Goal: Complete application form

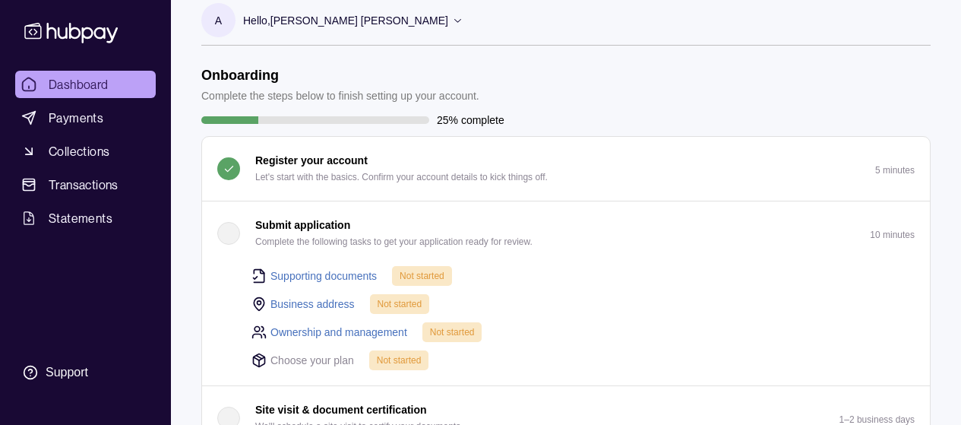
scroll to position [20, 0]
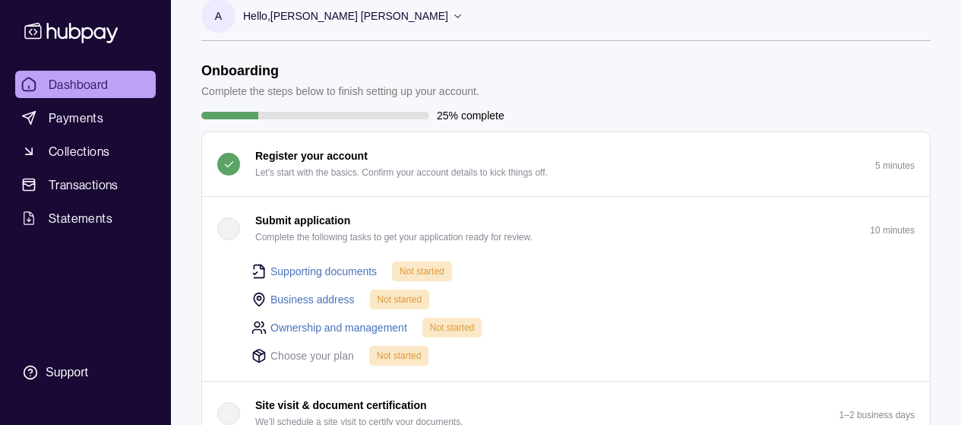
click at [299, 220] on p "Submit application" at bounding box center [302, 220] width 95 height 17
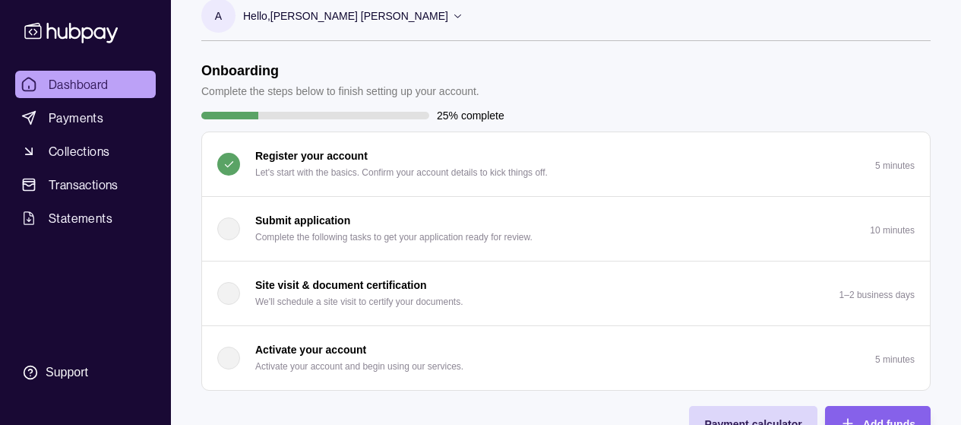
click at [299, 220] on p "Submit application" at bounding box center [302, 220] width 95 height 17
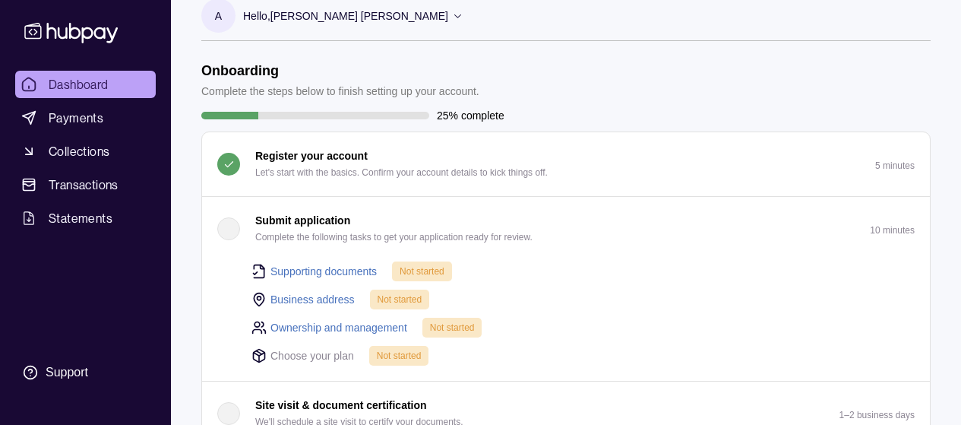
click at [221, 242] on div "Submit application Complete the following tasks to get your application ready f…" at bounding box center [374, 228] width 315 height 33
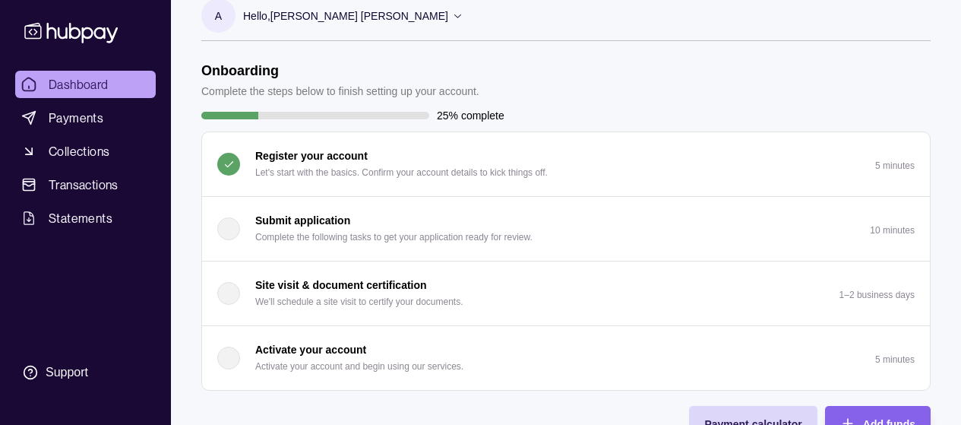
click at [241, 234] on div "Submit application Complete the following tasks to get your application ready f…" at bounding box center [374, 228] width 315 height 33
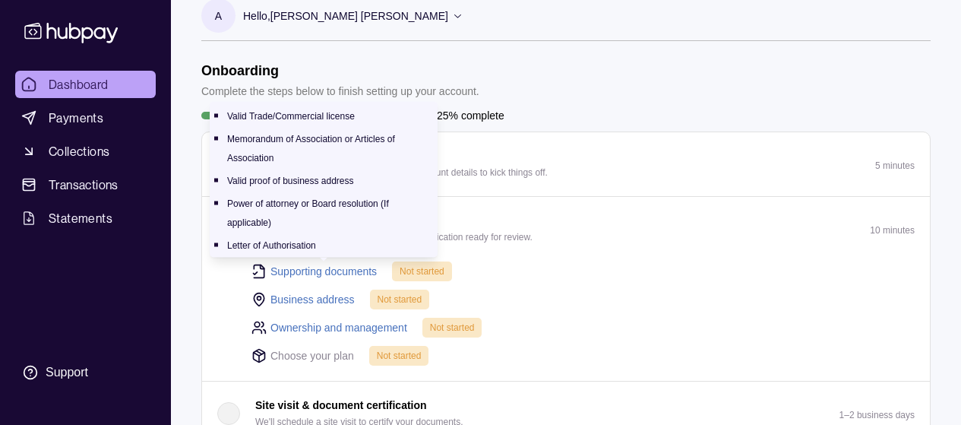
click at [324, 272] on link "Supporting documents" at bounding box center [323, 271] width 106 height 17
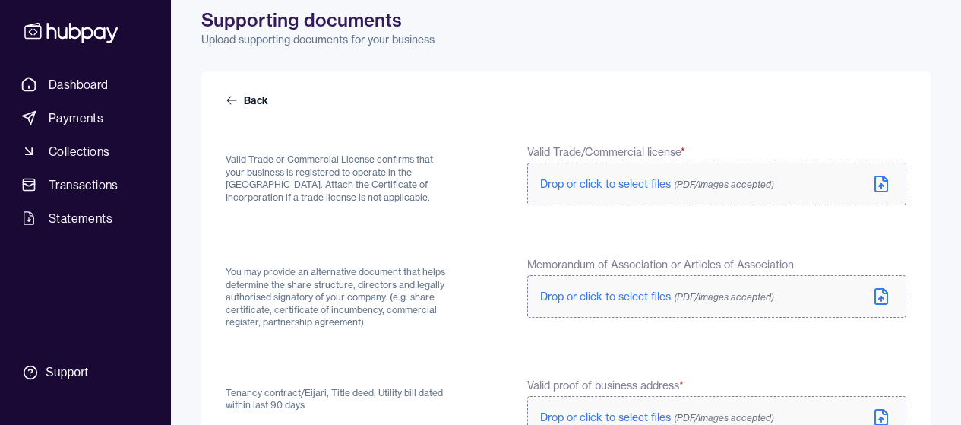
scroll to position [91, 0]
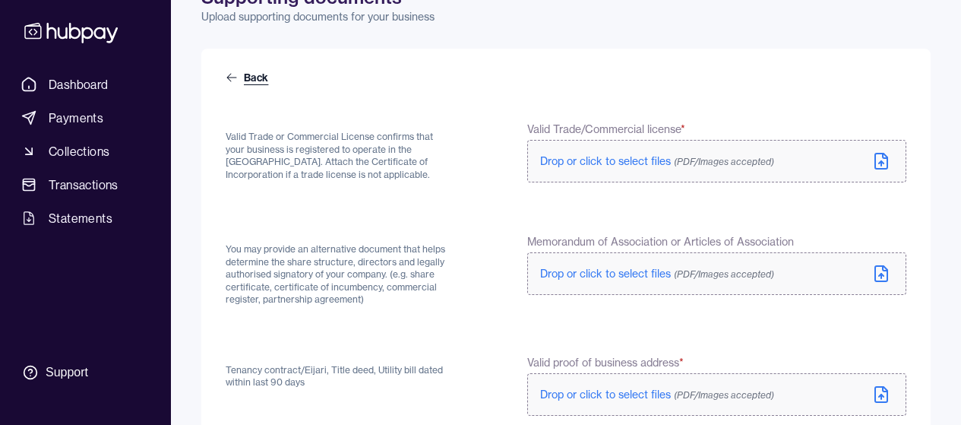
click at [230, 73] on icon at bounding box center [232, 77] width 12 height 12
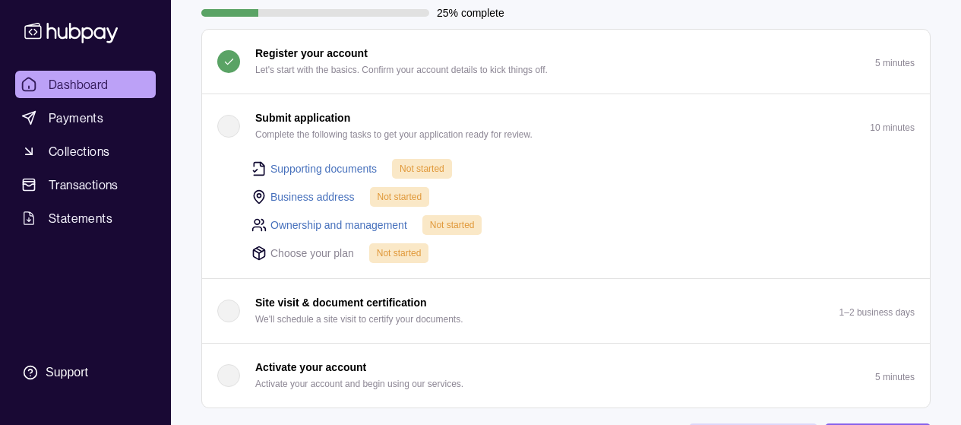
scroll to position [112, 0]
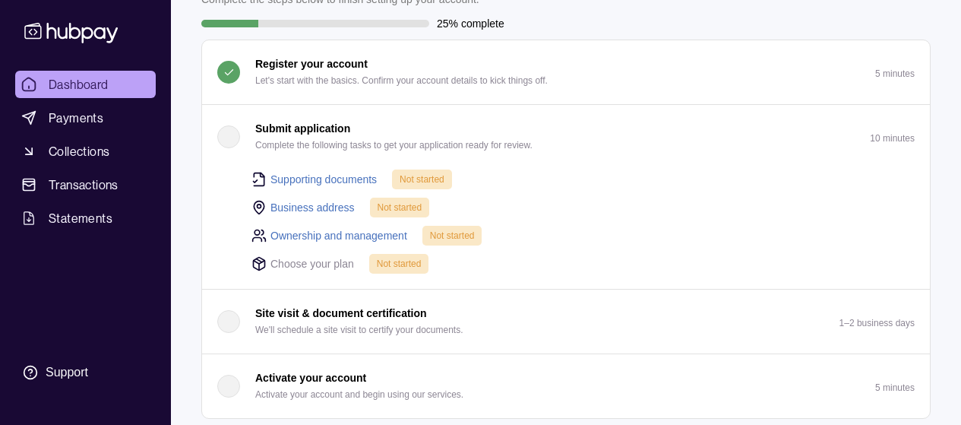
click at [334, 177] on link "Supporting documents" at bounding box center [323, 179] width 106 height 17
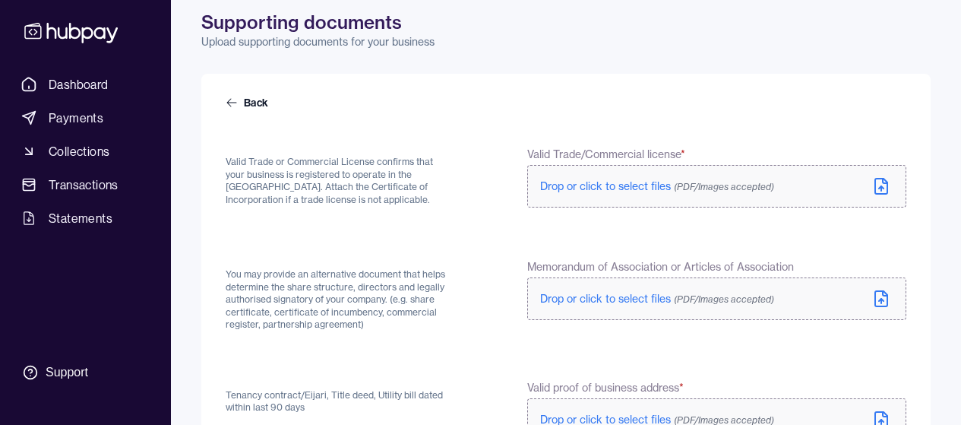
scroll to position [71, 0]
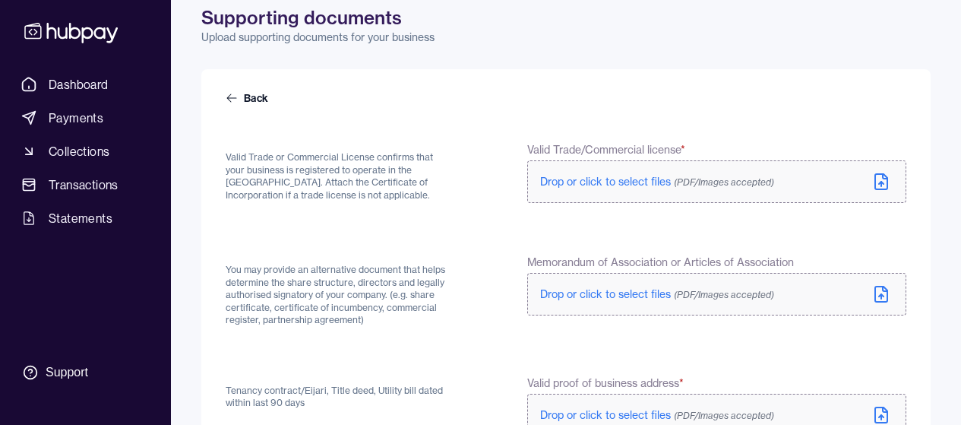
click at [581, 183] on span "Drop or click to select files (PDF/Images accepted)" at bounding box center [657, 182] width 234 height 14
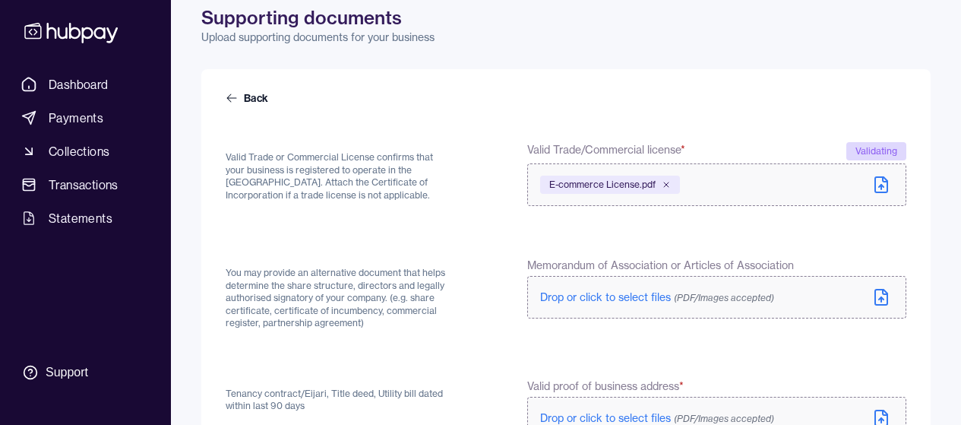
click at [587, 297] on span "Drop or click to select files (PDF/Images accepted)" at bounding box center [657, 297] width 234 height 14
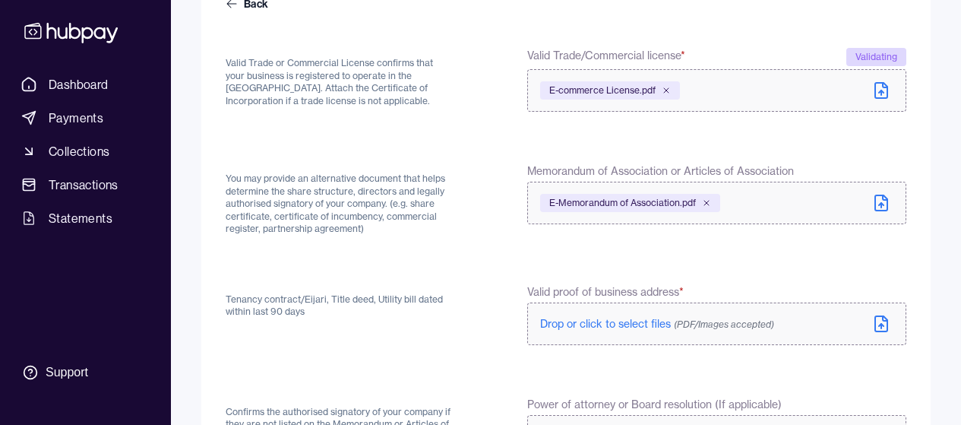
scroll to position [167, 0]
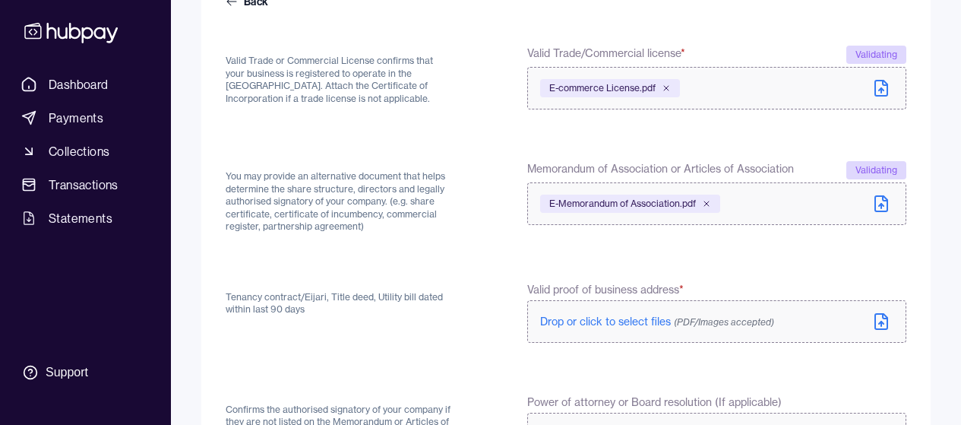
click at [563, 321] on span "Drop or click to select files (PDF/Images accepted)" at bounding box center [657, 321] width 234 height 14
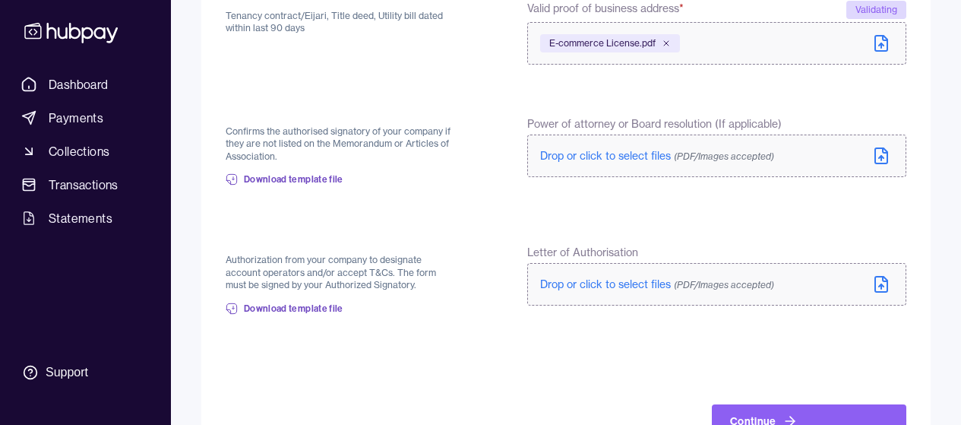
scroll to position [442, 0]
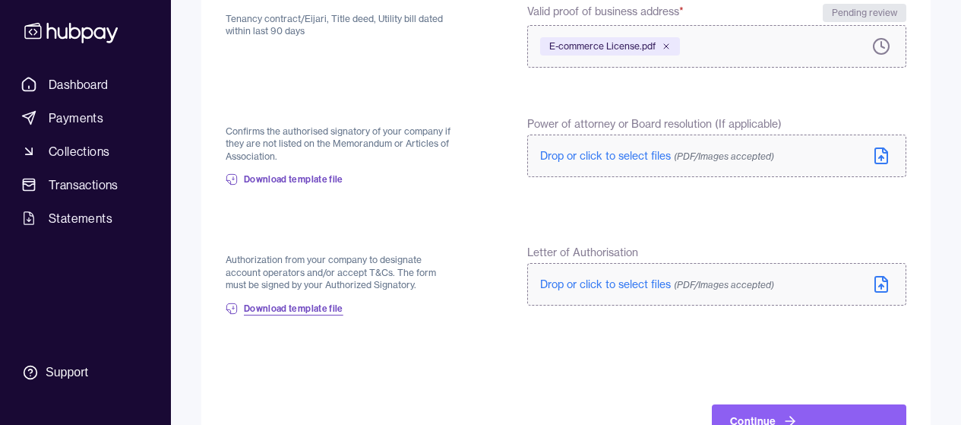
click at [315, 306] on span "Download template file" at bounding box center [294, 308] width 100 height 12
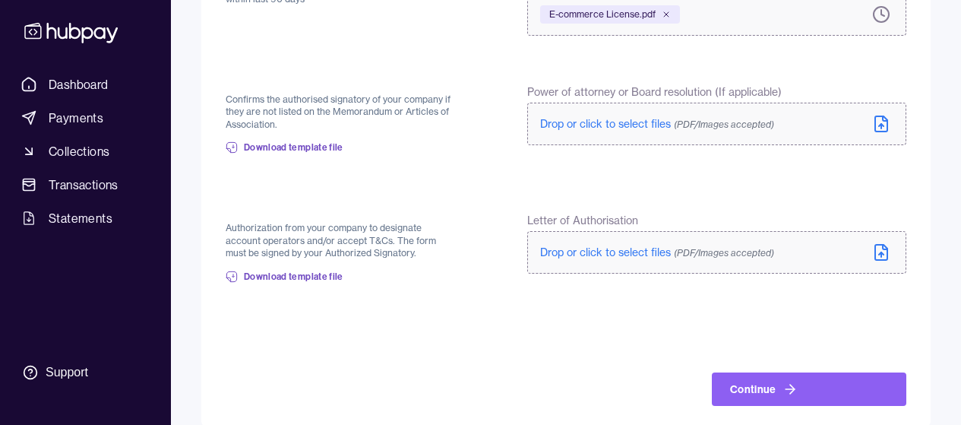
scroll to position [494, 0]
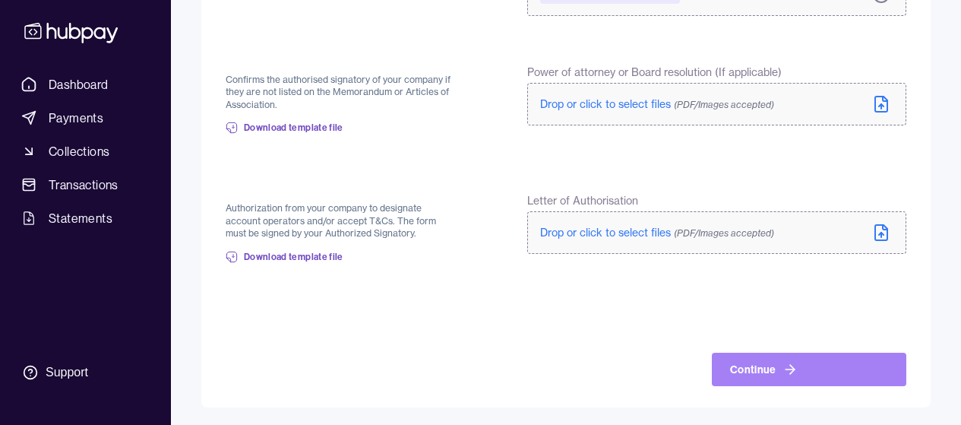
click at [757, 377] on button "Continue" at bounding box center [809, 368] width 194 height 33
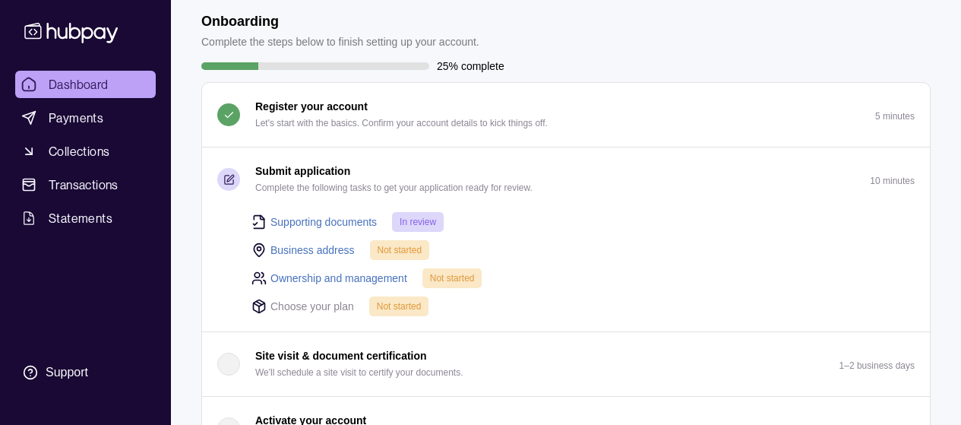
scroll to position [106, 0]
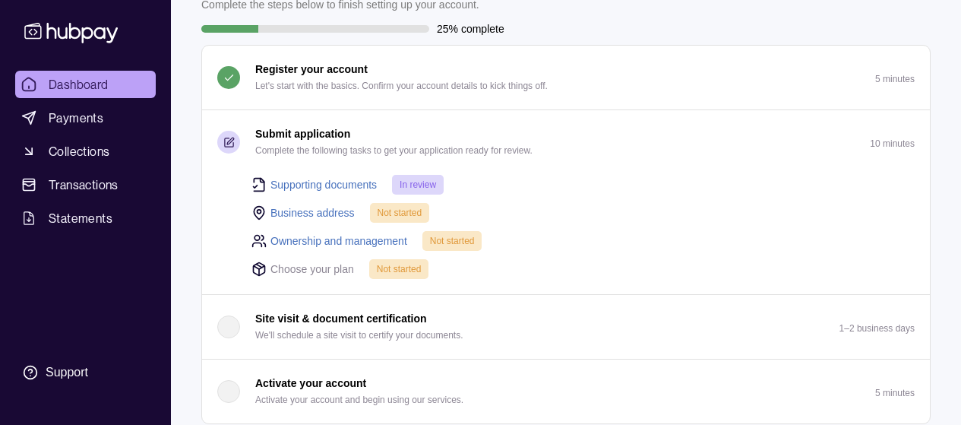
click at [327, 213] on link "Business address" at bounding box center [312, 212] width 84 height 17
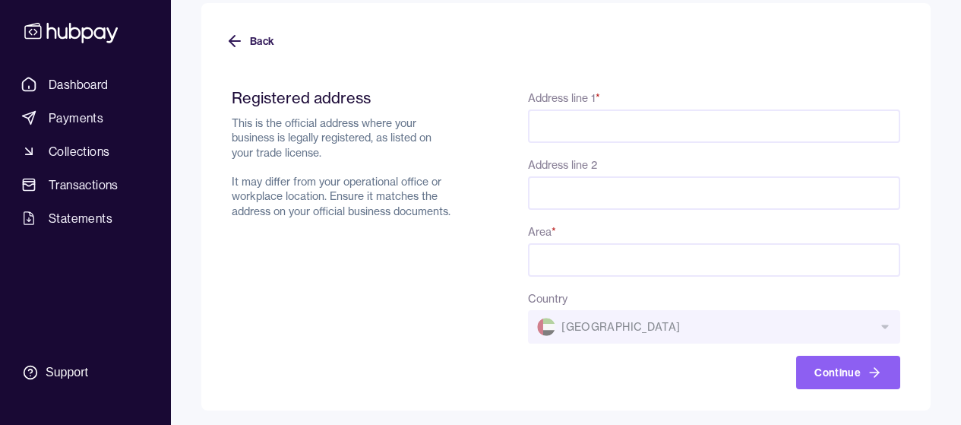
scroll to position [125, 0]
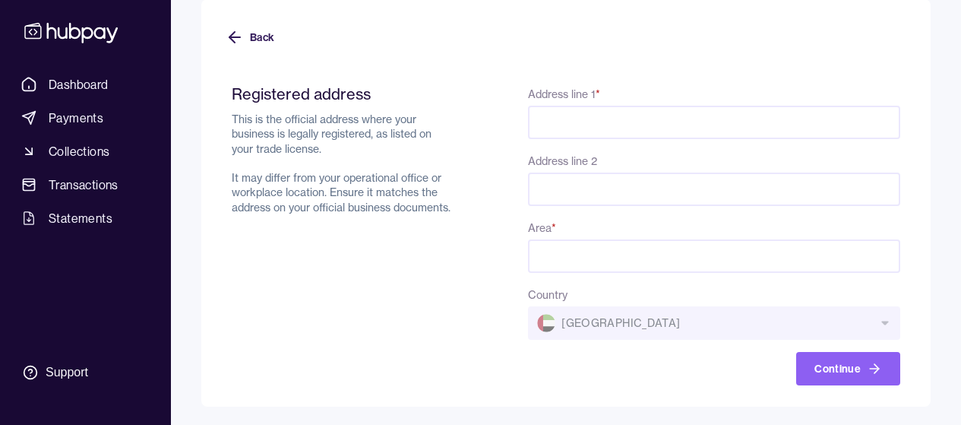
click at [567, 267] on input "Area *" at bounding box center [714, 255] width 372 height 33
click at [471, 257] on div "Registered address This is the official address where your business is legally …" at bounding box center [566, 234] width 668 height 301
click at [570, 310] on div "Country [GEOGRAPHIC_DATA]" at bounding box center [714, 312] width 372 height 55
click at [577, 318] on div "Country [GEOGRAPHIC_DATA]" at bounding box center [714, 312] width 372 height 55
click at [594, 130] on input "Address line 1 *" at bounding box center [714, 122] width 372 height 33
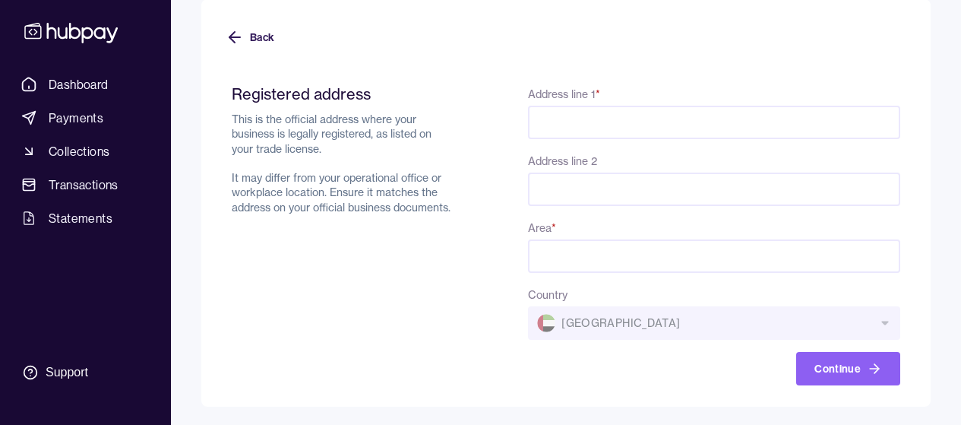
paste input "**********"
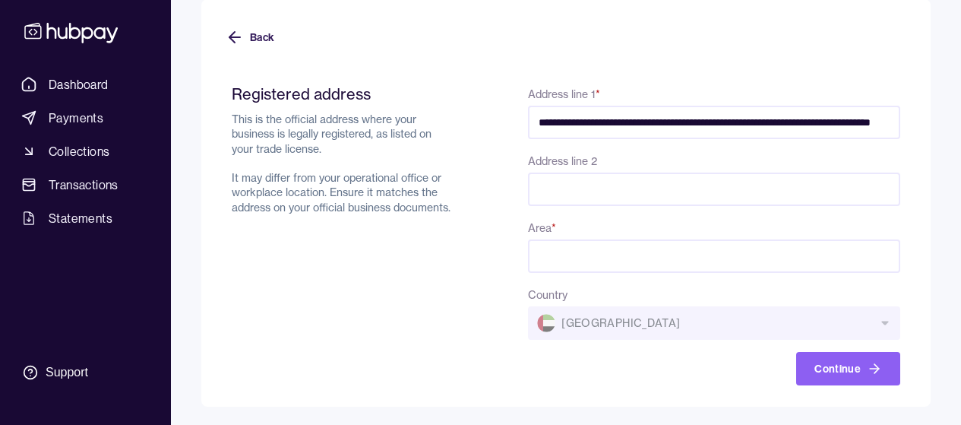
scroll to position [0, 117]
drag, startPoint x: 813, startPoint y: 125, endPoint x: 900, endPoint y: 128, distance: 87.4
click at [900, 128] on form "**********" at bounding box center [566, 225] width 681 height 319
type input "**********"
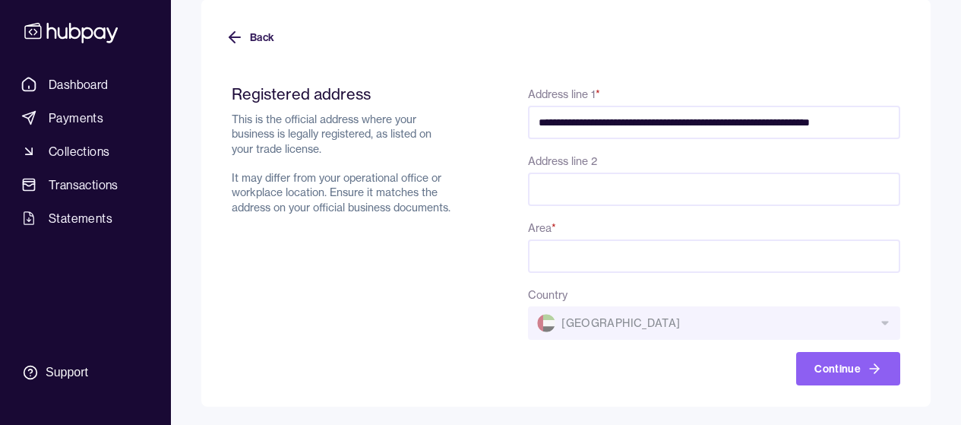
scroll to position [0, 0]
click at [618, 273] on div "**********" at bounding box center [714, 234] width 372 height 301
click at [607, 254] on input "Area *" at bounding box center [714, 255] width 372 height 33
paste input "**********"
type input "**********"
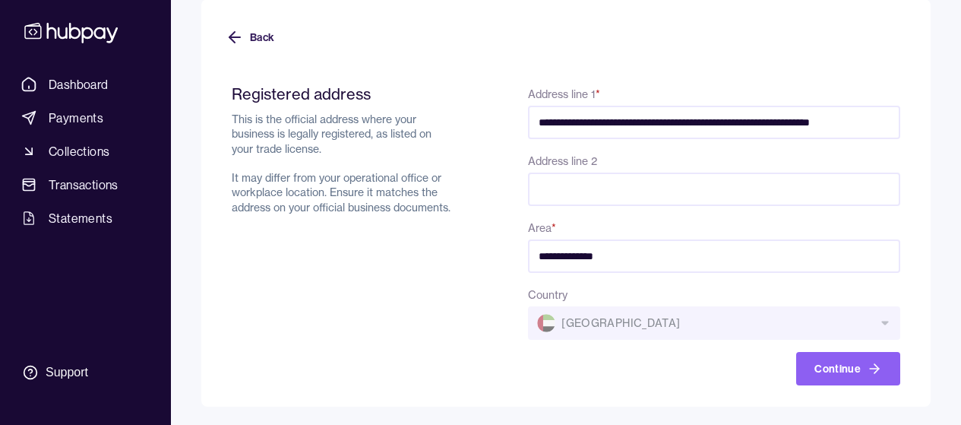
click at [646, 355] on div "Continue" at bounding box center [714, 368] width 372 height 33
click at [830, 367] on button "Continue" at bounding box center [848, 368] width 104 height 33
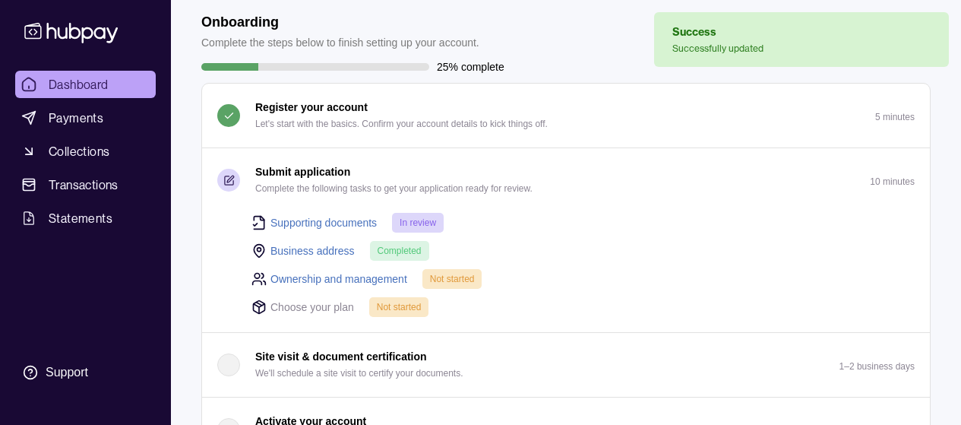
scroll to position [71, 0]
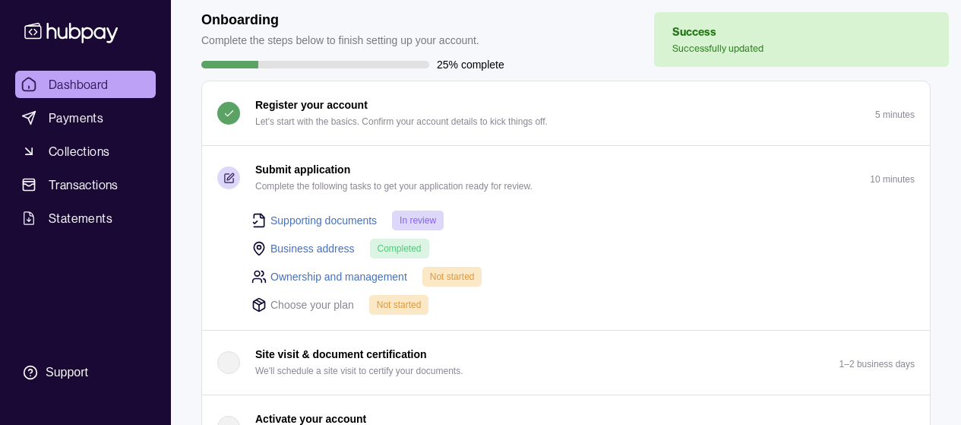
click at [376, 276] on link "Ownership and management" at bounding box center [338, 276] width 137 height 17
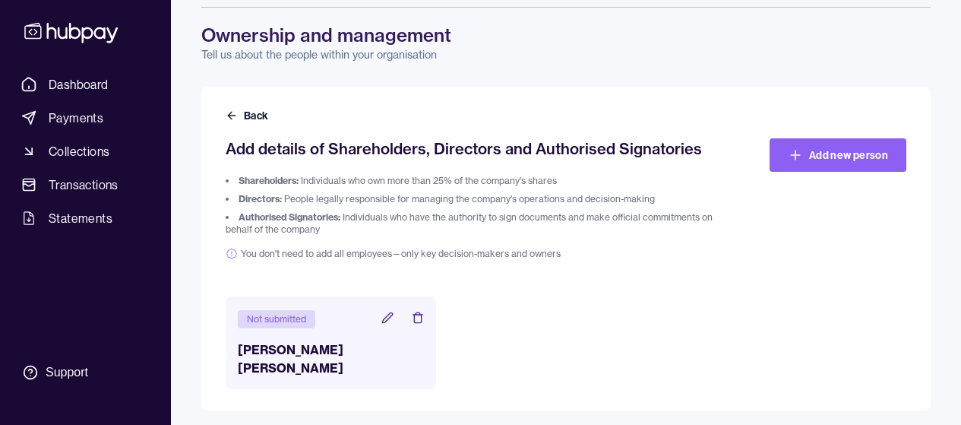
scroll to position [58, 0]
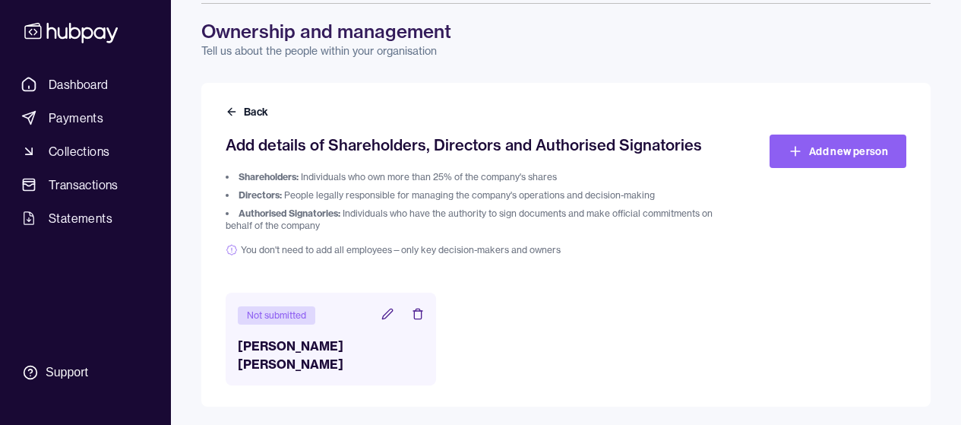
click at [289, 317] on div "Not submitted" at bounding box center [276, 315] width 77 height 18
click at [387, 314] on icon at bounding box center [387, 314] width 12 height 12
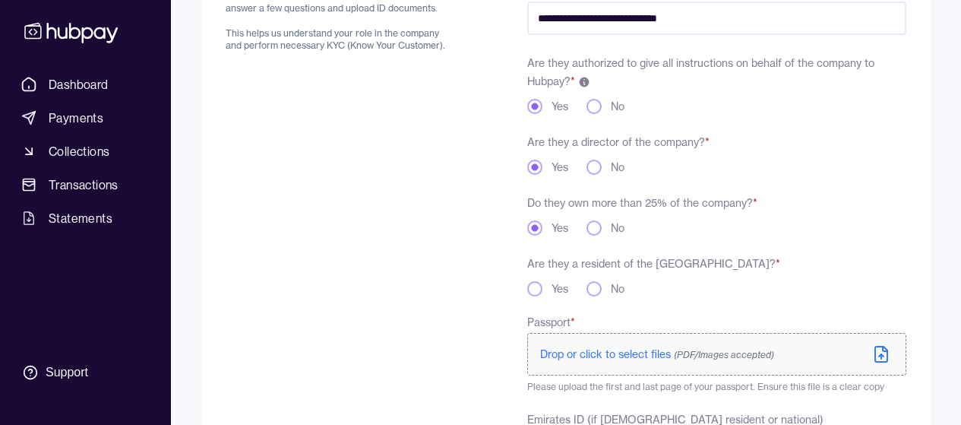
scroll to position [217, 0]
click at [596, 284] on button "No" at bounding box center [593, 288] width 15 height 15
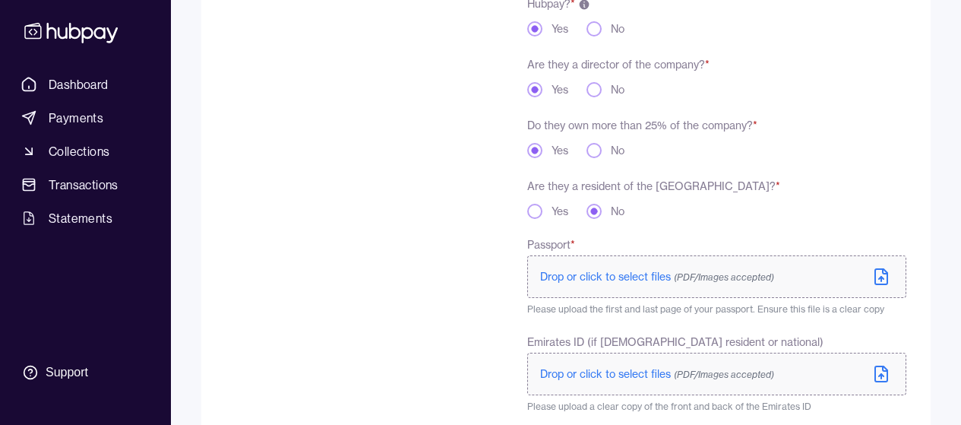
scroll to position [314, 0]
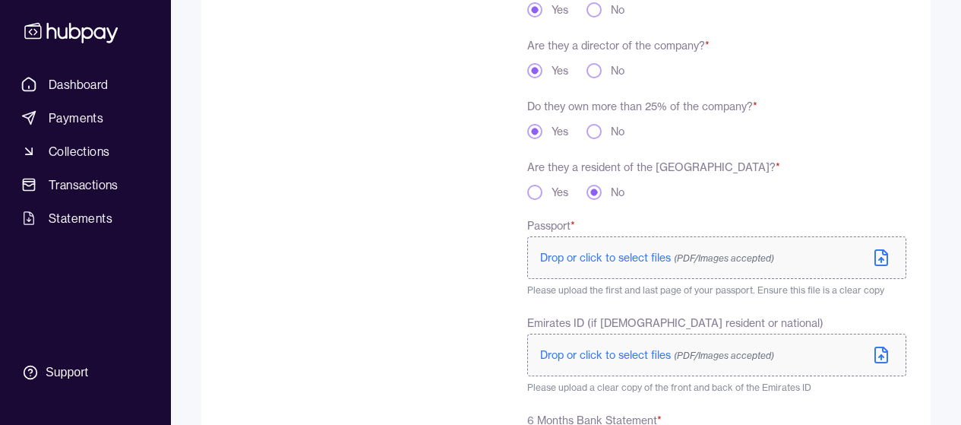
click at [623, 258] on span "Drop or click to select files (PDF/Images accepted)" at bounding box center [657, 258] width 234 height 14
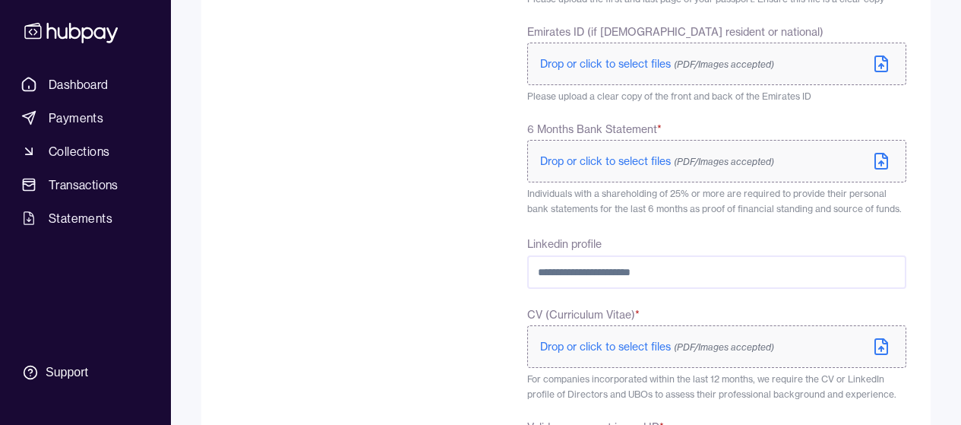
scroll to position [623, 0]
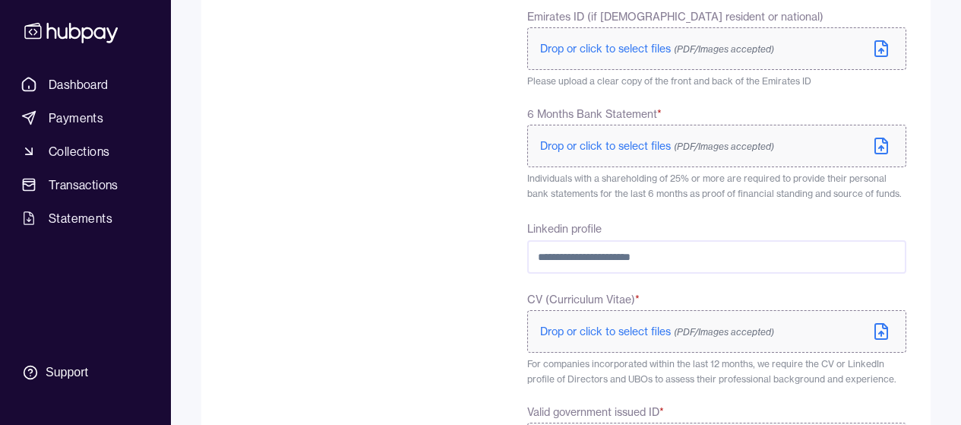
click at [572, 261] on input "Linkedin profile" at bounding box center [716, 256] width 379 height 33
click at [495, 269] on div "**********" at bounding box center [566, 137] width 681 height 1124
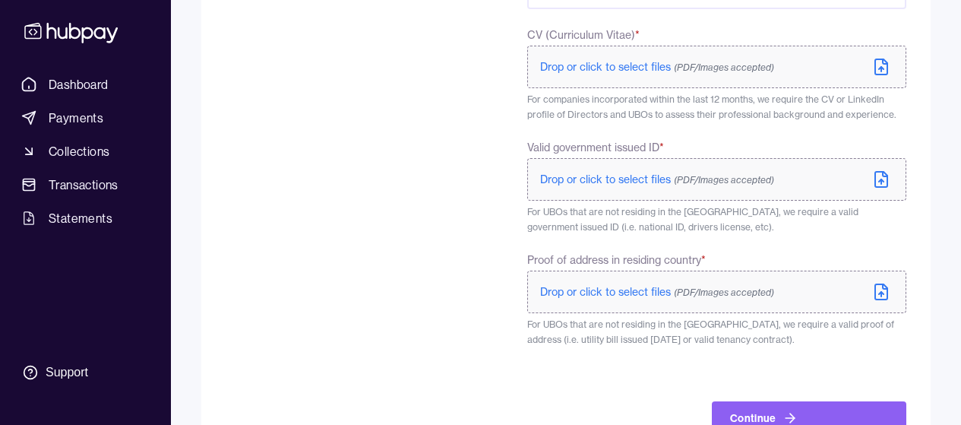
scroll to position [901, 0]
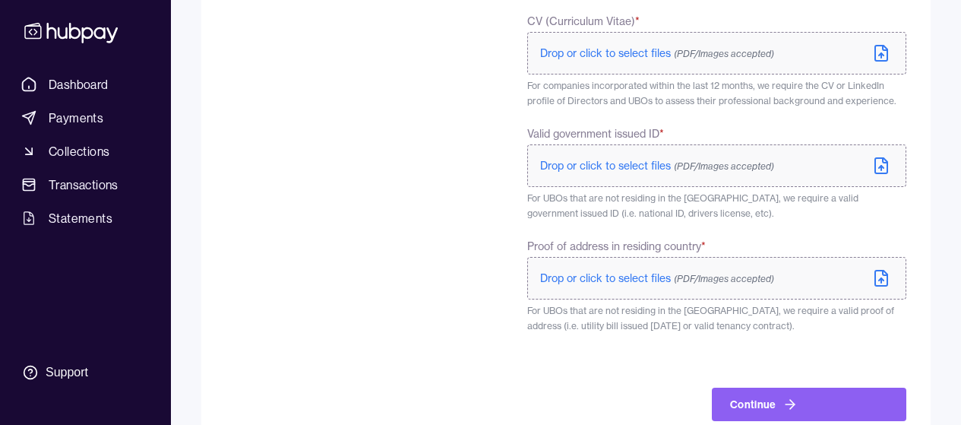
click at [627, 279] on span "Drop or click to select files (PDF/Images accepted)" at bounding box center [657, 278] width 234 height 14
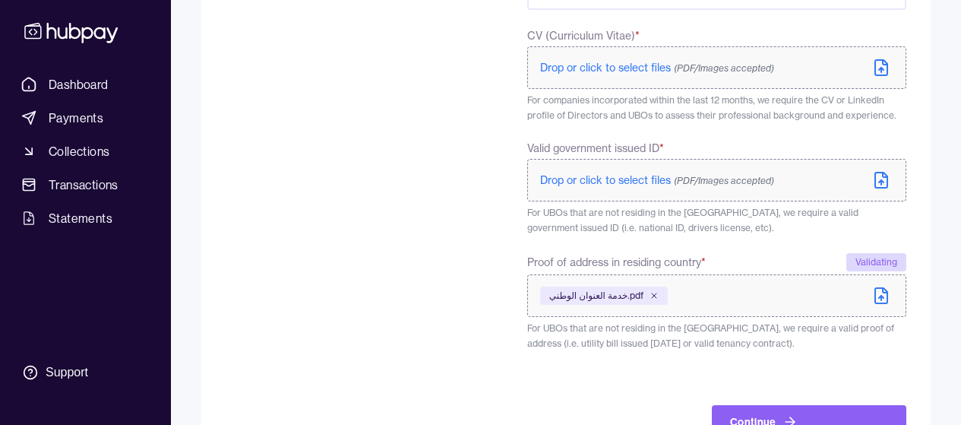
scroll to position [886, 0]
click at [589, 180] on span "Drop or click to select files (PDF/Images accepted)" at bounding box center [657, 181] width 234 height 14
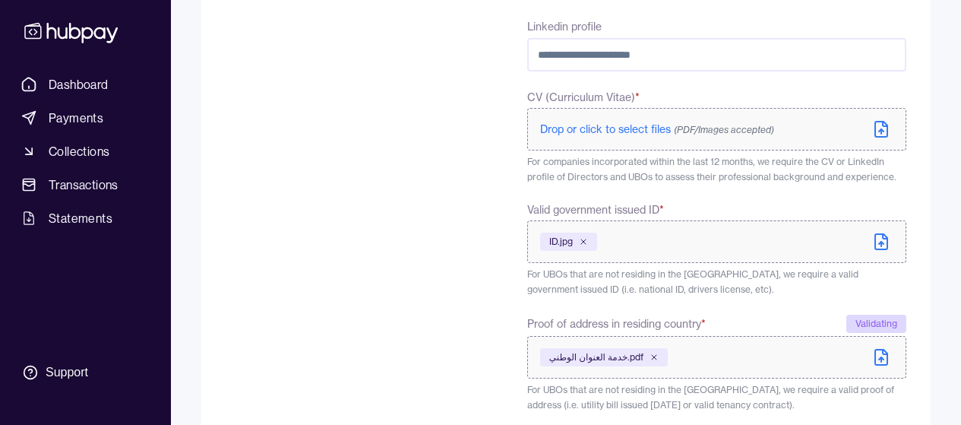
scroll to position [795, 0]
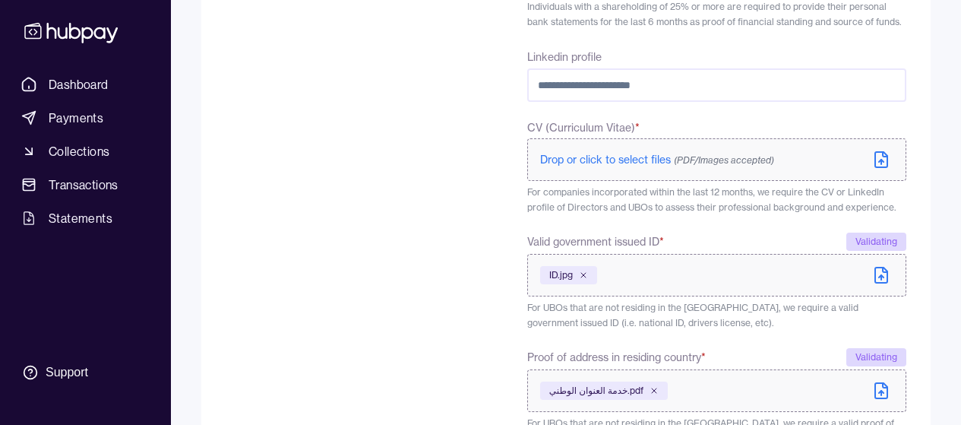
click at [610, 163] on span "Drop or click to select files (PDF/Images accepted)" at bounding box center [657, 160] width 234 height 14
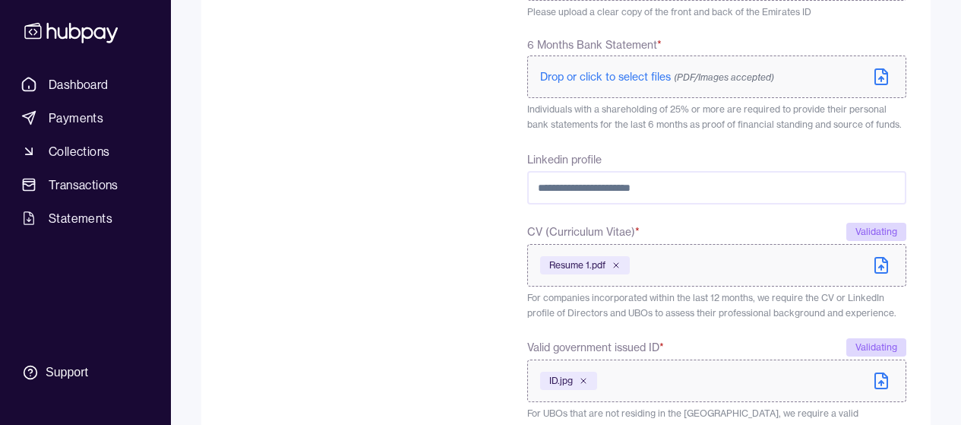
scroll to position [688, 0]
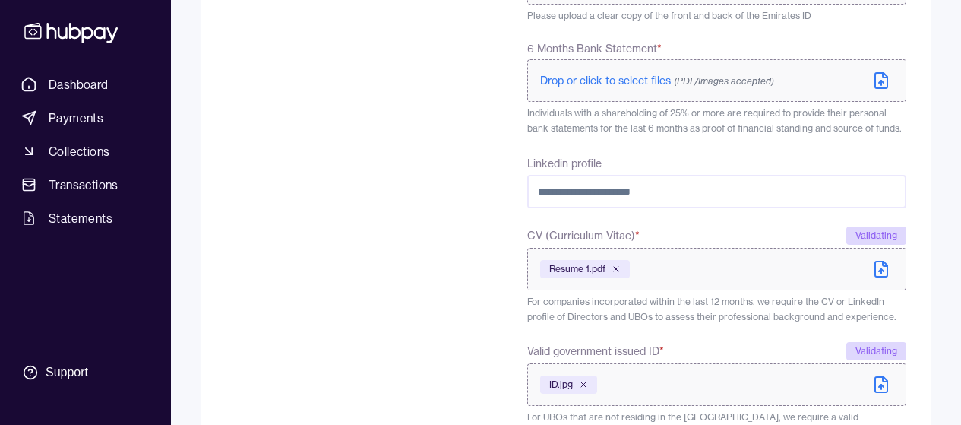
click at [633, 190] on input "Linkedin profile" at bounding box center [716, 191] width 379 height 33
paste input "**********"
type input "**********"
click at [491, 226] on div "**********" at bounding box center [566, 75] width 681 height 1133
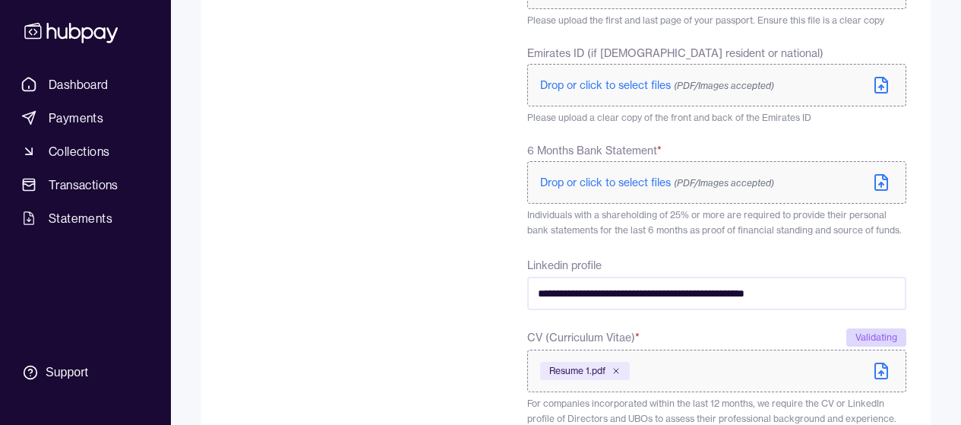
scroll to position [587, 0]
click at [605, 182] on span "Drop or click to select files (PDF/Images accepted)" at bounding box center [657, 182] width 234 height 14
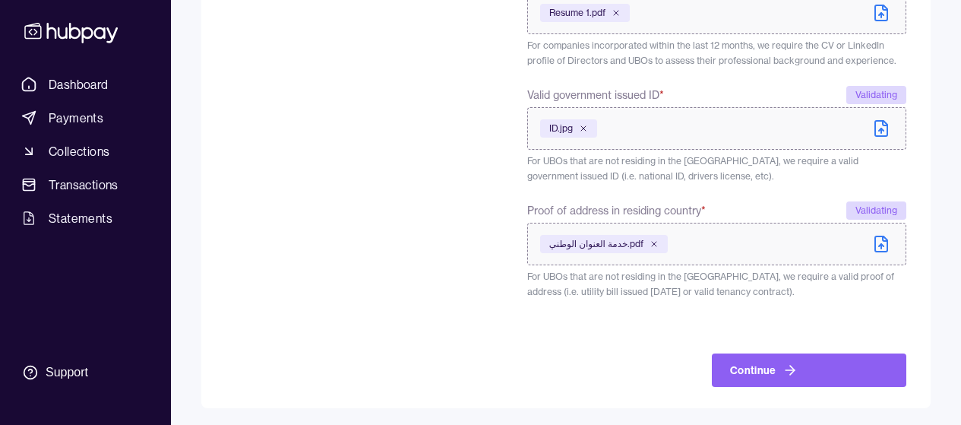
scroll to position [949, 0]
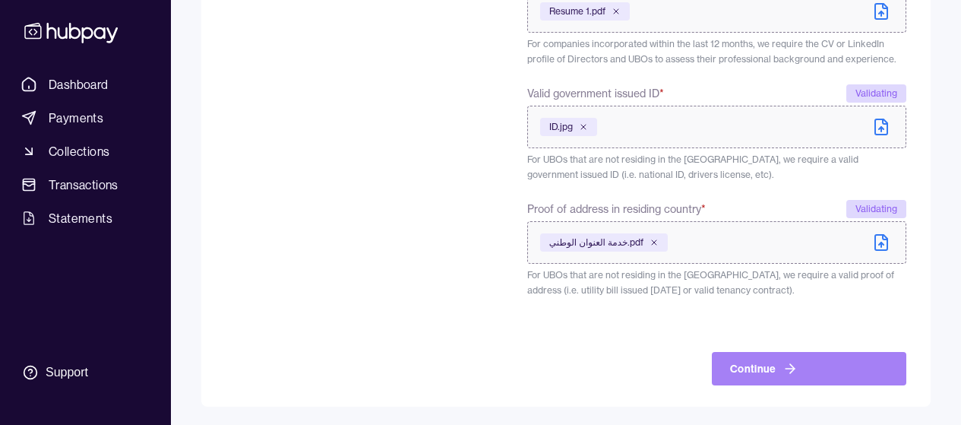
click at [754, 363] on button "Continue" at bounding box center [809, 368] width 194 height 33
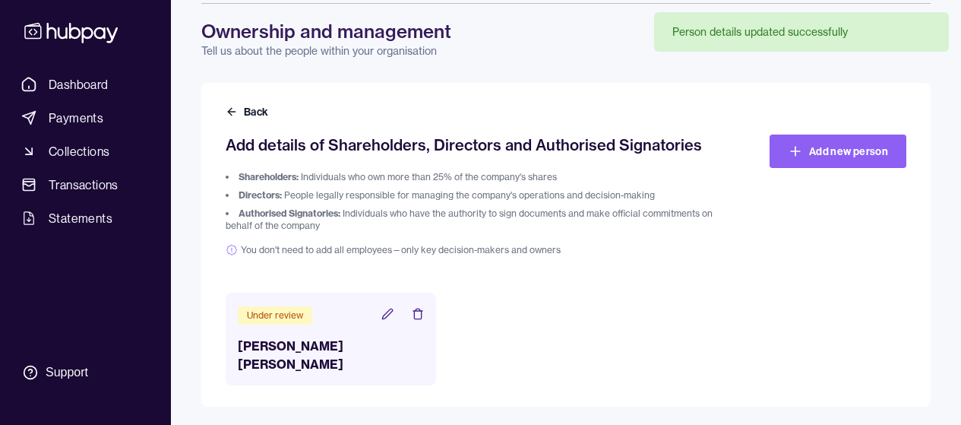
scroll to position [58, 0]
click at [315, 325] on div "Under review [PERSON_NAME] [PERSON_NAME]" at bounding box center [331, 338] width 210 height 93
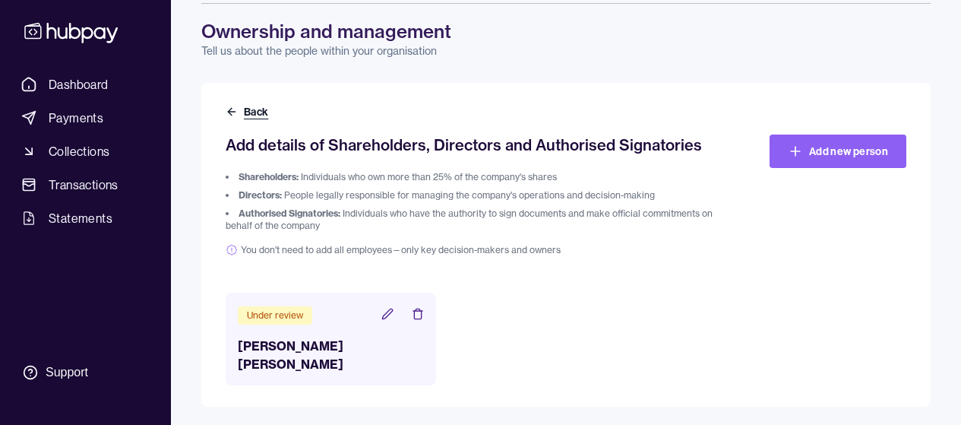
click at [232, 109] on icon at bounding box center [232, 112] width 12 height 12
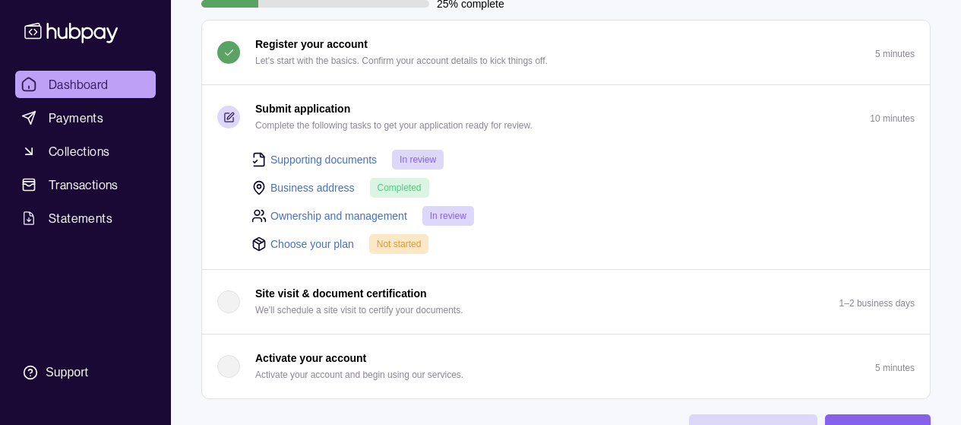
scroll to position [131, 0]
click at [322, 247] on link "Choose your plan" at bounding box center [312, 243] width 84 height 17
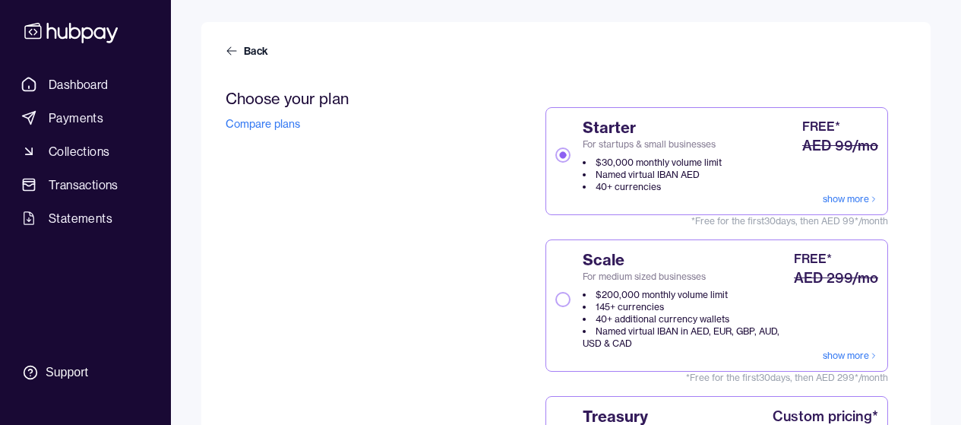
scroll to position [111, 0]
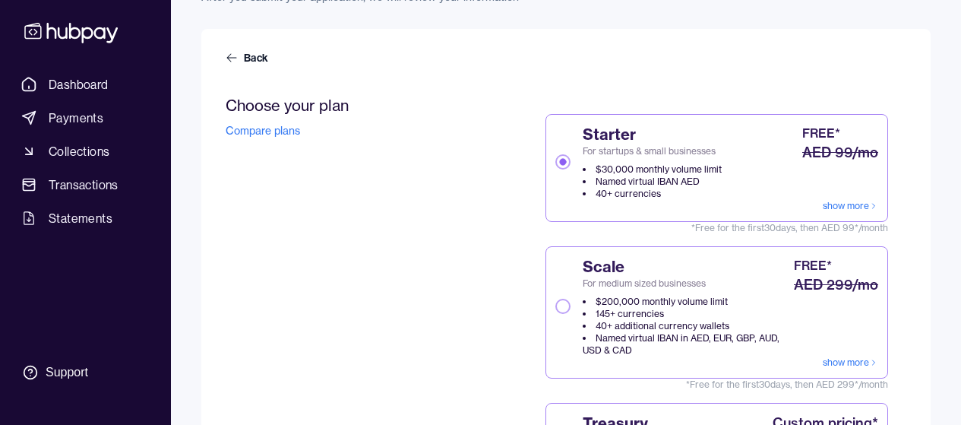
click at [840, 200] on link "show more" at bounding box center [850, 206] width 55 height 12
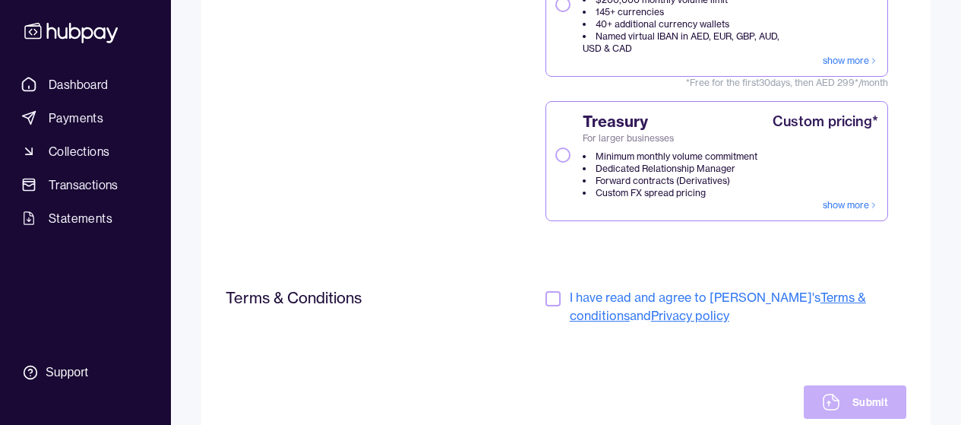
scroll to position [430, 0]
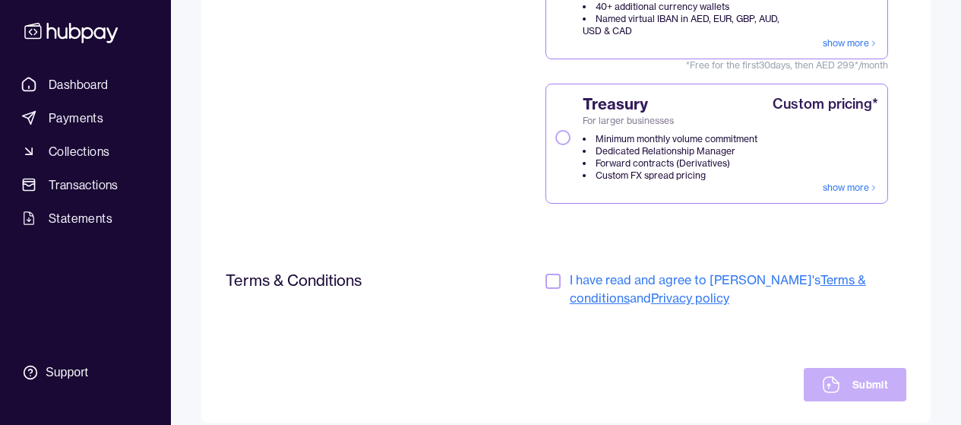
click at [556, 280] on button "button" at bounding box center [552, 280] width 15 height 15
click at [837, 384] on icon at bounding box center [831, 384] width 18 height 18
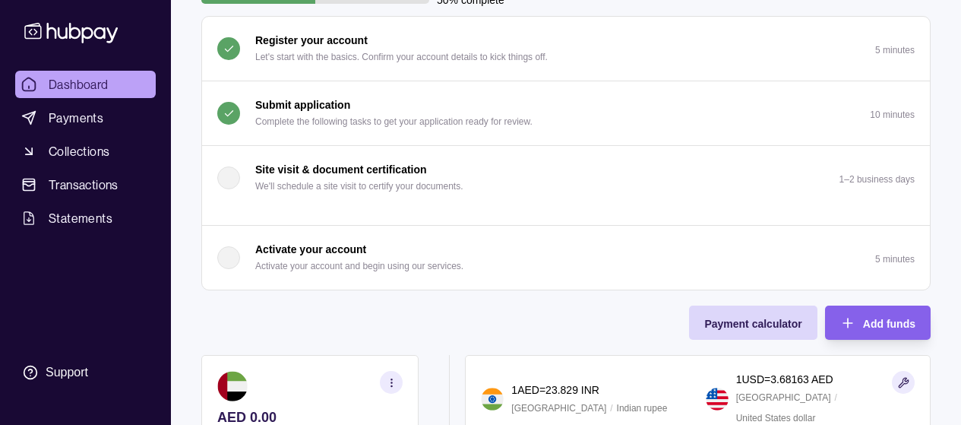
scroll to position [137, 0]
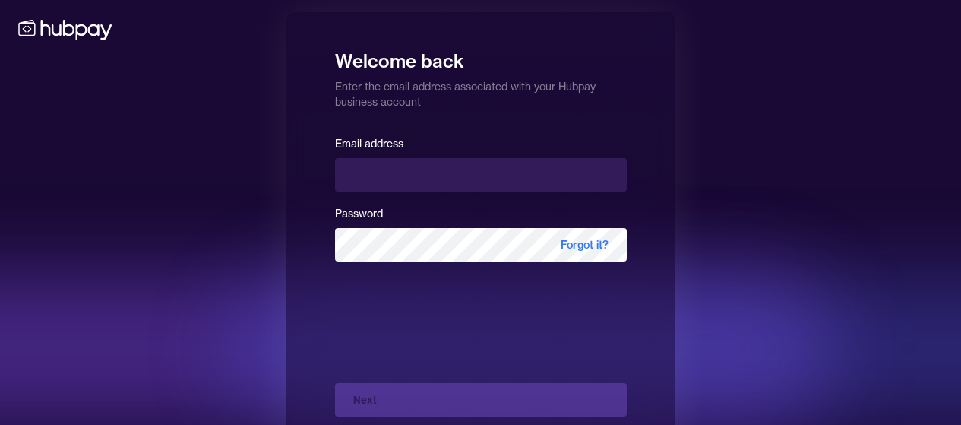
click at [744, 140] on div "Welcome back Enter the email address associated with your Hubpay business accou…" at bounding box center [480, 263] width 961 height 526
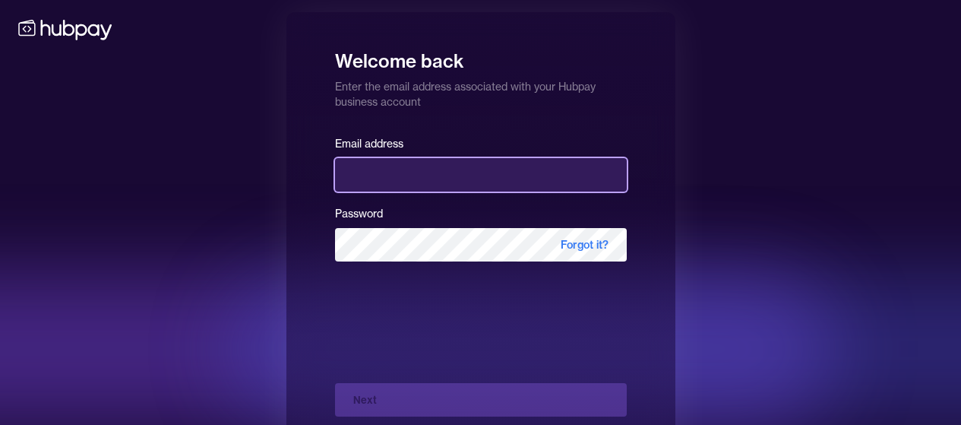
click at [538, 177] on input "email" at bounding box center [481, 174] width 292 height 33
type input "**********"
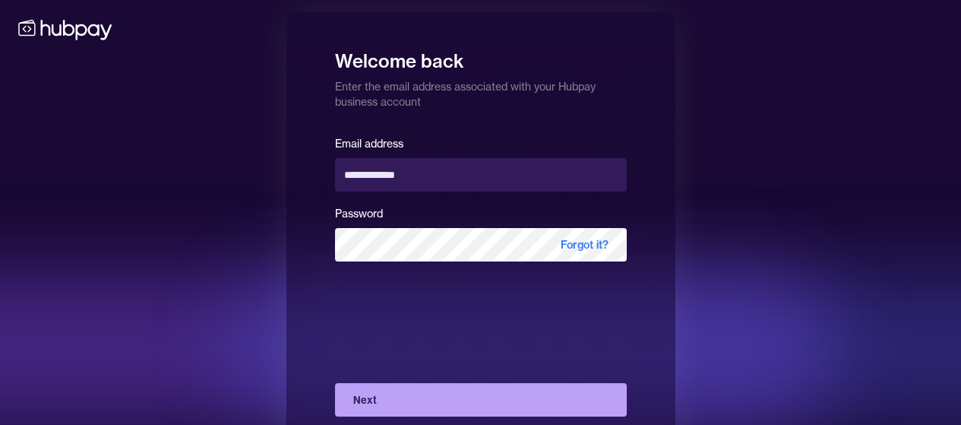
click at [467, 395] on button "Next" at bounding box center [481, 399] width 292 height 33
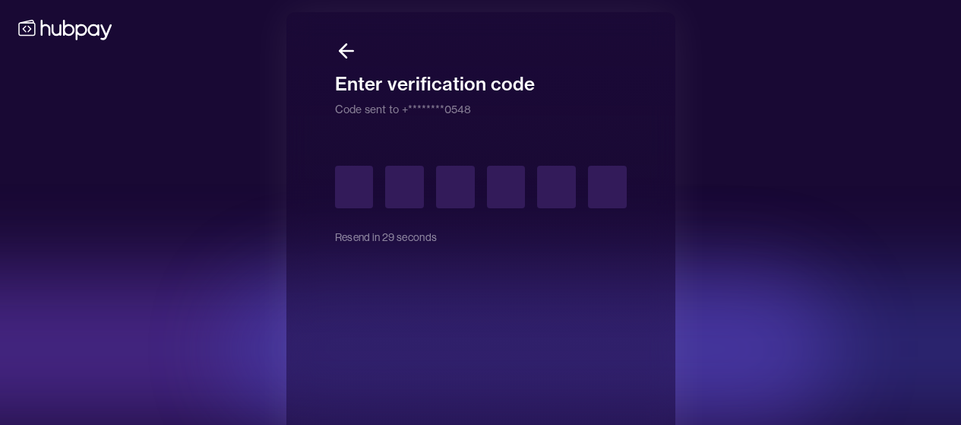
click at [844, 217] on div "Enter verification code Code sent to +********0548 Resend in 29 seconds" at bounding box center [480, 263] width 961 height 526
click at [352, 188] on input "text" at bounding box center [354, 187] width 39 height 43
type input "*"
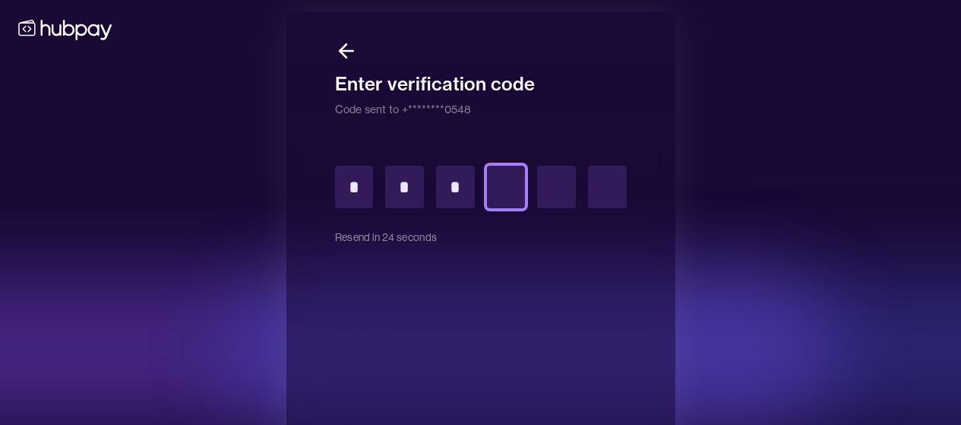
type input "*"
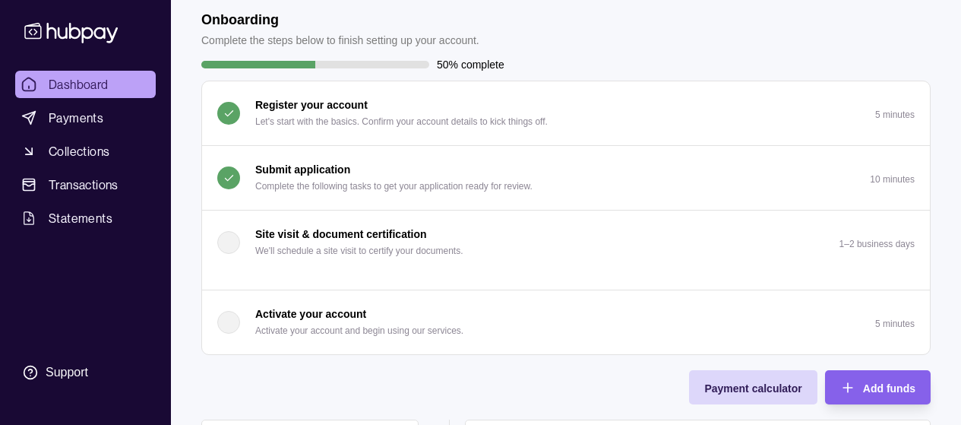
click at [393, 305] on div "Activate your account Activate your account and begin using our services." at bounding box center [359, 321] width 208 height 33
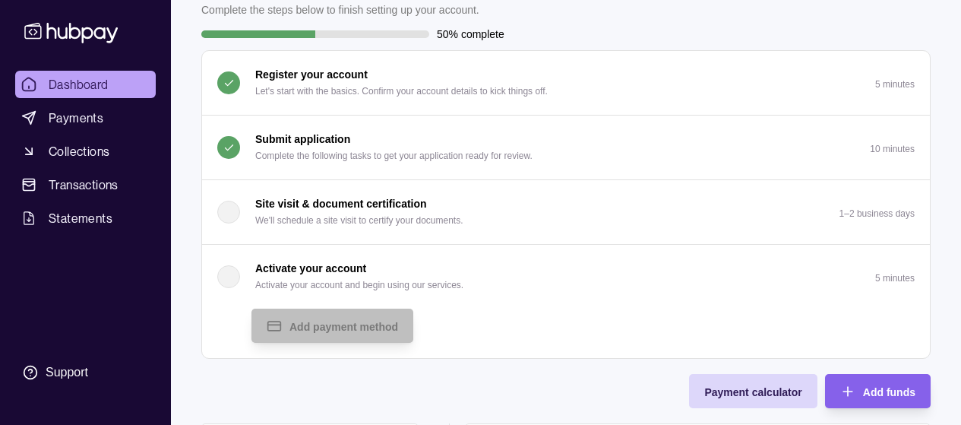
scroll to position [101, 0]
click at [226, 271] on div "button" at bounding box center [228, 276] width 23 height 23
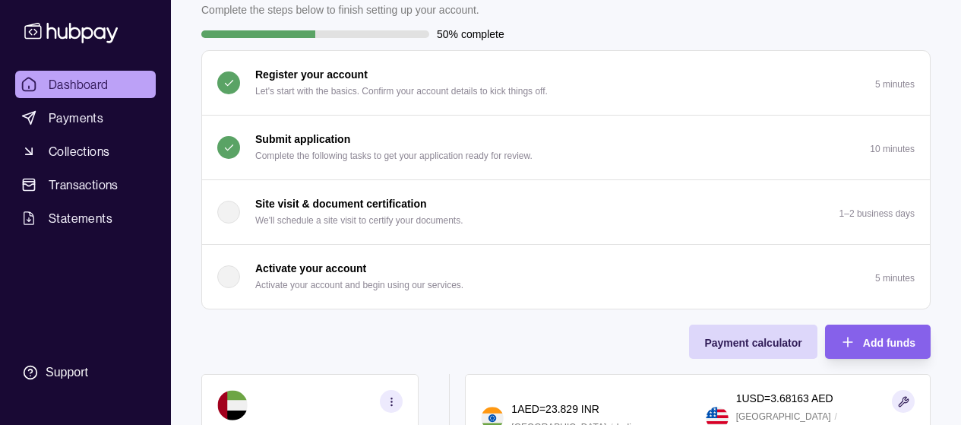
click at [226, 271] on div "button" at bounding box center [228, 276] width 23 height 23
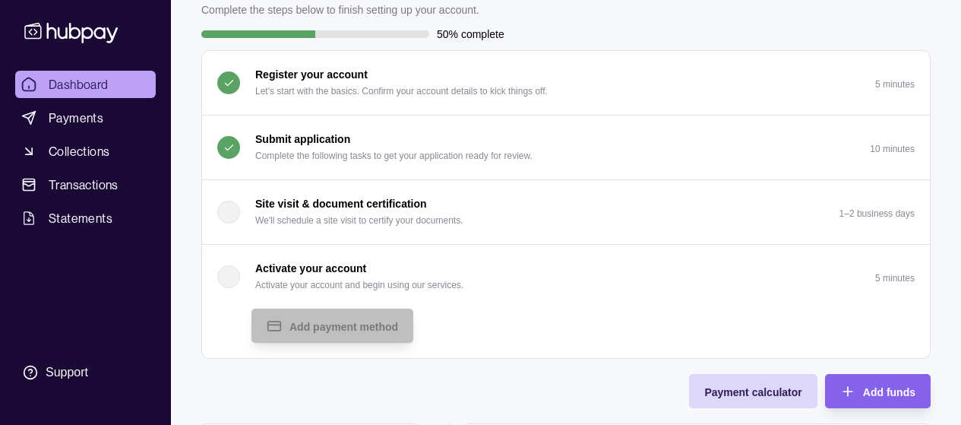
click at [239, 280] on div "button" at bounding box center [228, 276] width 23 height 23
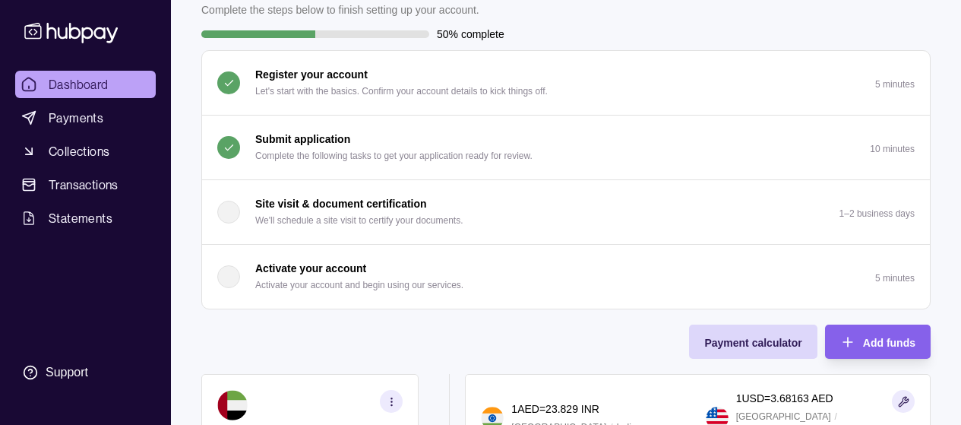
click at [239, 280] on div "button" at bounding box center [228, 276] width 23 height 23
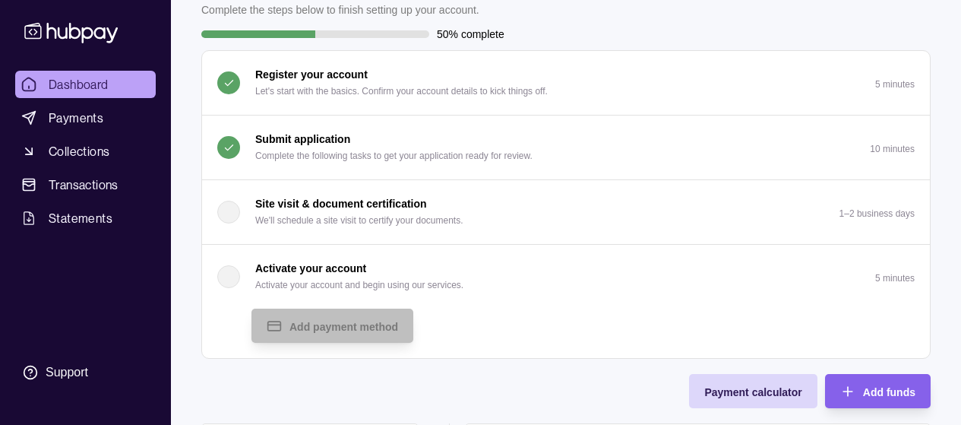
click at [239, 280] on div "button" at bounding box center [228, 276] width 23 height 23
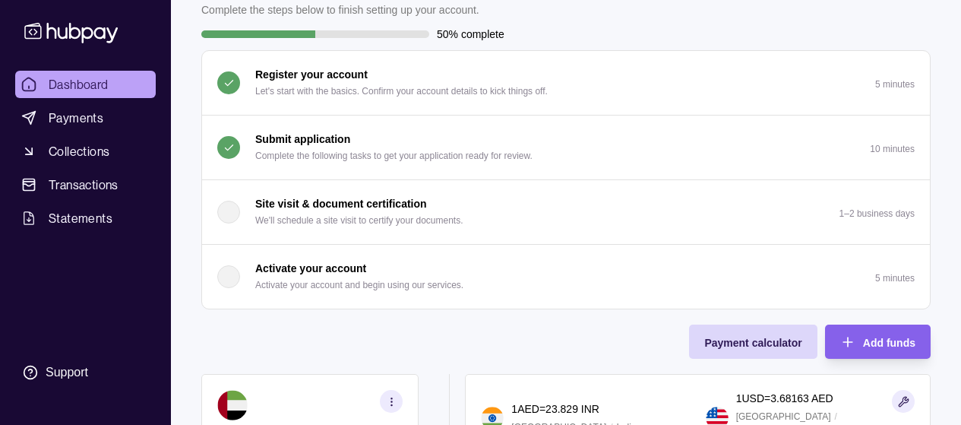
scroll to position [0, 0]
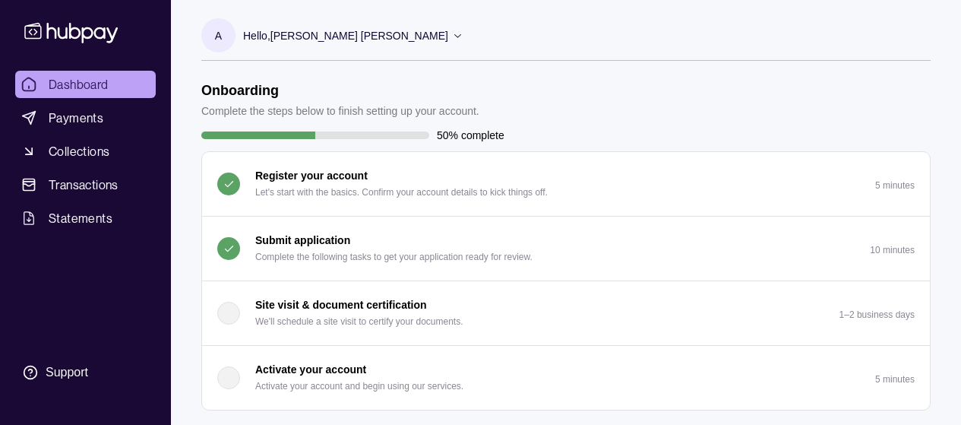
click at [343, 255] on p "Complete the following tasks to get your application ready for review." at bounding box center [393, 256] width 277 height 17
